Goal: Task Accomplishment & Management: Use online tool/utility

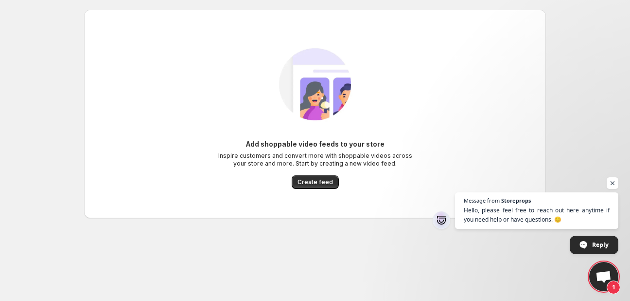
click at [235, 100] on div "Add shoppable video feeds to your store Inspire customers and convert more with…" at bounding box center [315, 113] width 446 height 169
click at [303, 179] on span "Create feed" at bounding box center [316, 182] width 36 height 8
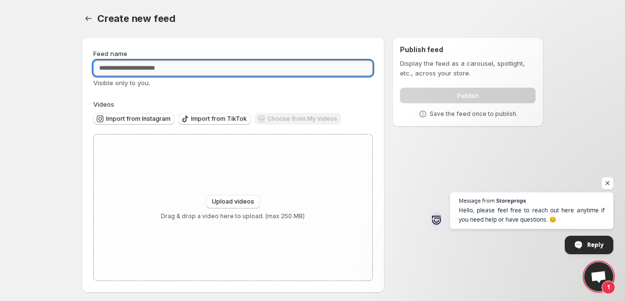
click at [162, 68] on input "Feed name" at bounding box center [233, 68] width 280 height 16
type input "*"
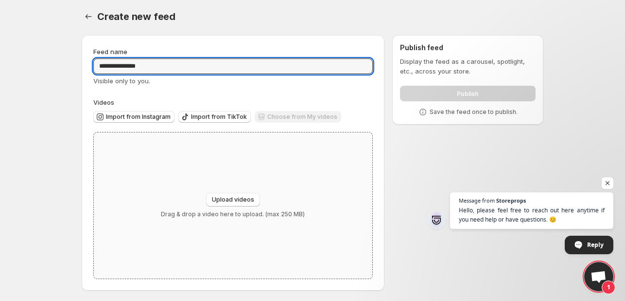
scroll to position [4, 0]
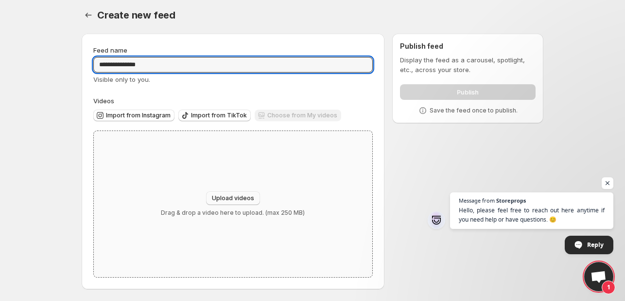
type input "**********"
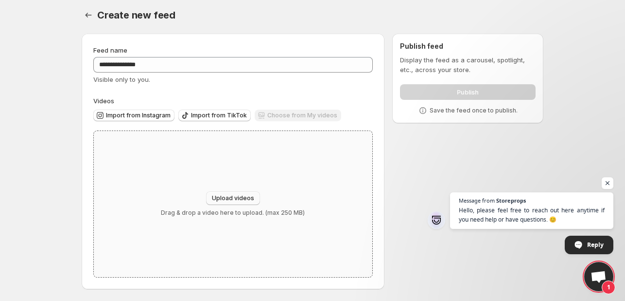
click at [238, 196] on span "Upload videos" at bounding box center [233, 198] width 42 height 8
type input "**********"
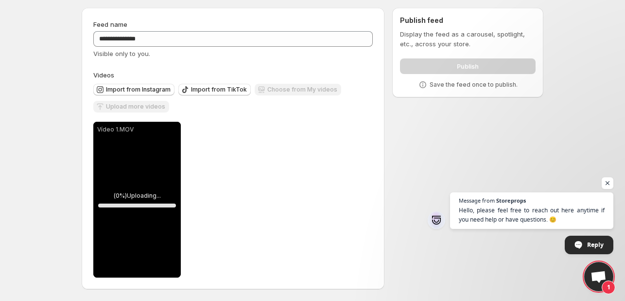
scroll to position [30, 0]
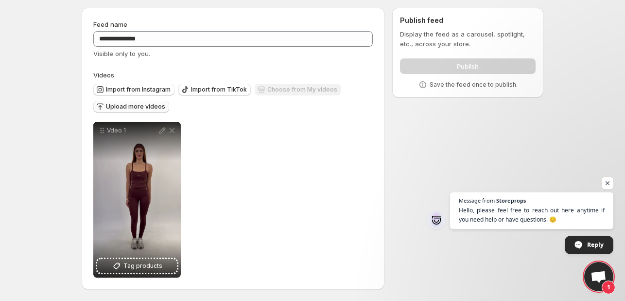
click at [148, 110] on button "Upload more videos" at bounding box center [131, 107] width 76 height 12
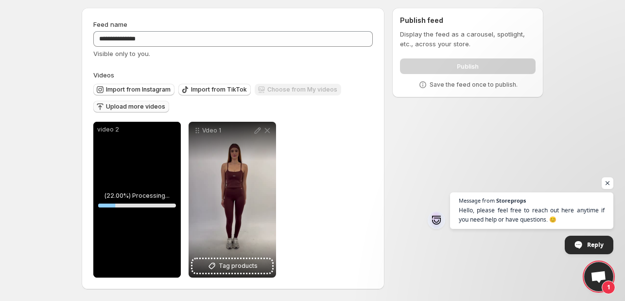
click at [128, 106] on span "Upload more videos" at bounding box center [135, 107] width 59 height 8
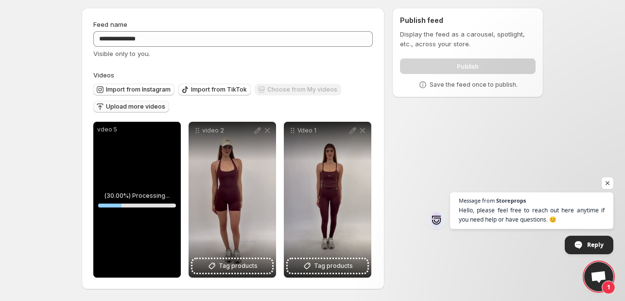
click at [155, 107] on span "Upload more videos" at bounding box center [135, 107] width 59 height 8
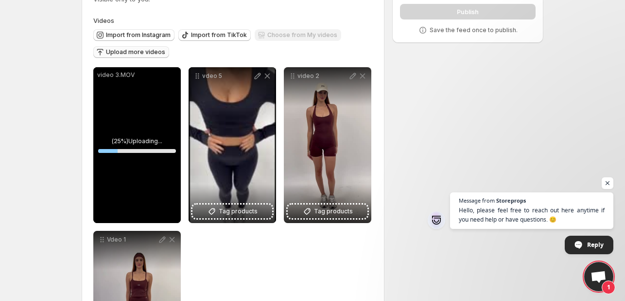
scroll to position [78, 0]
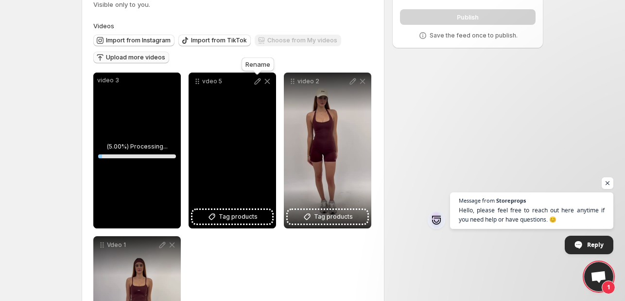
click at [255, 82] on icon at bounding box center [258, 81] width 6 height 6
click at [268, 82] on icon at bounding box center [268, 81] width 10 height 10
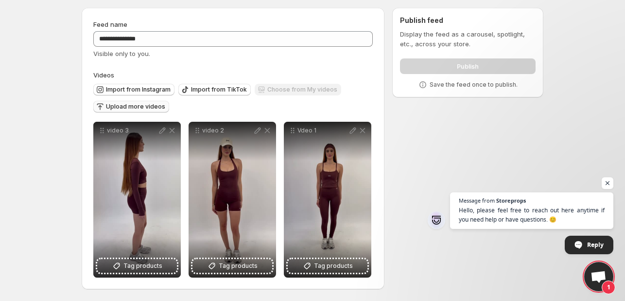
click at [608, 182] on span "Open chat" at bounding box center [608, 183] width 12 height 12
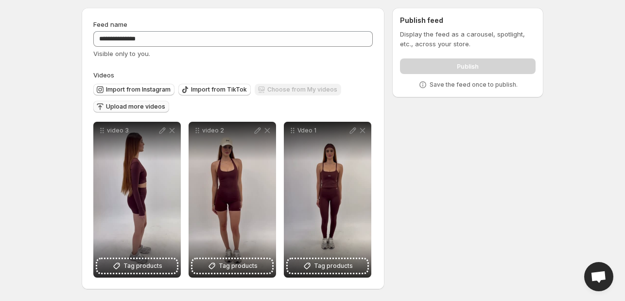
scroll to position [0, 0]
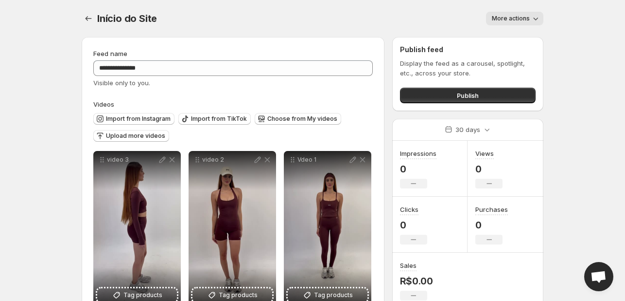
click at [440, 103] on div "Publish feed Display the feed as a carousel, spotlight, etc., across your store…" at bounding box center [467, 74] width 151 height 74
click at [445, 96] on button "Publish" at bounding box center [468, 96] width 136 height 16
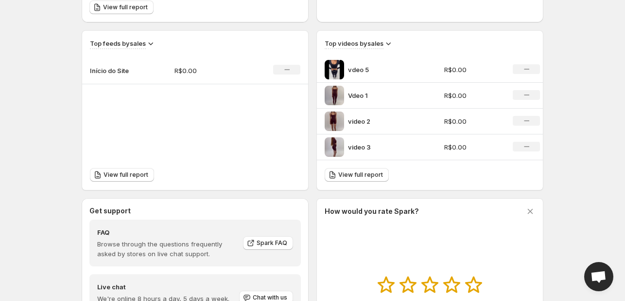
scroll to position [418, 0]
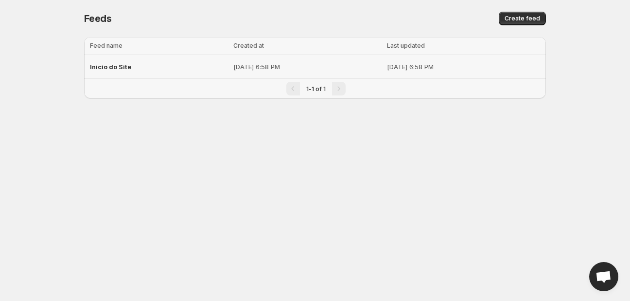
click at [233, 68] on p "[DATE] 6:58 PM" at bounding box center [307, 67] width 148 height 10
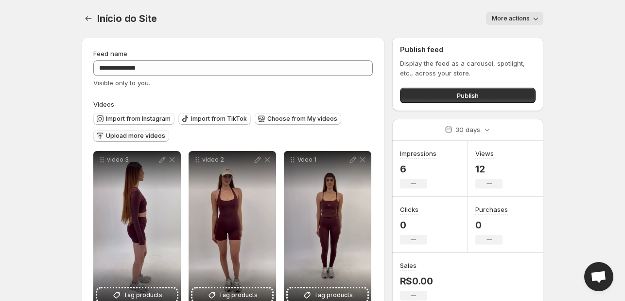
click at [139, 135] on span "Upload more videos" at bounding box center [135, 136] width 59 height 8
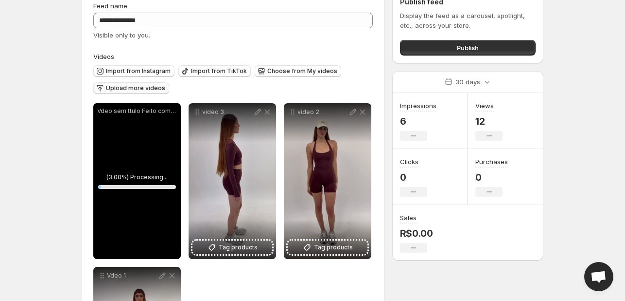
scroll to position [49, 0]
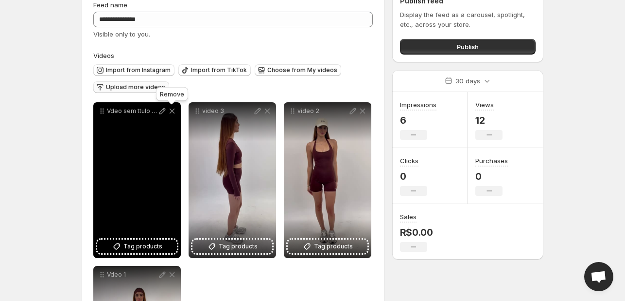
click at [173, 114] on icon at bounding box center [172, 111] width 10 height 10
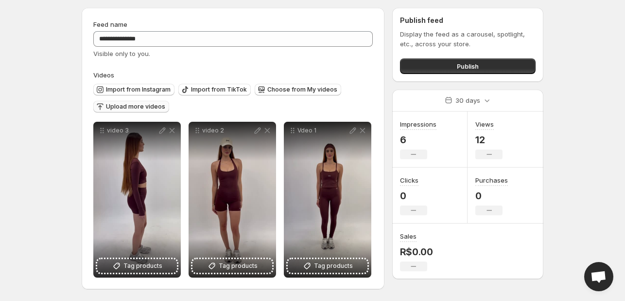
scroll to position [30, 0]
click at [138, 107] on span "Upload more videos" at bounding box center [135, 107] width 59 height 8
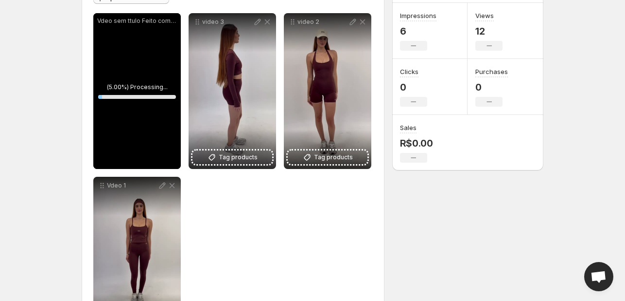
scroll to position [144, 0]
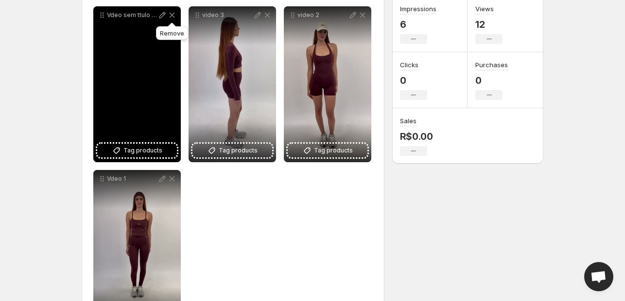
click at [172, 17] on icon at bounding box center [172, 15] width 10 height 10
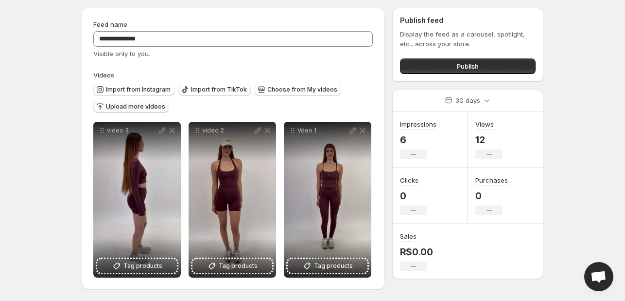
scroll to position [30, 0]
